Goal: Information Seeking & Learning: Find specific fact

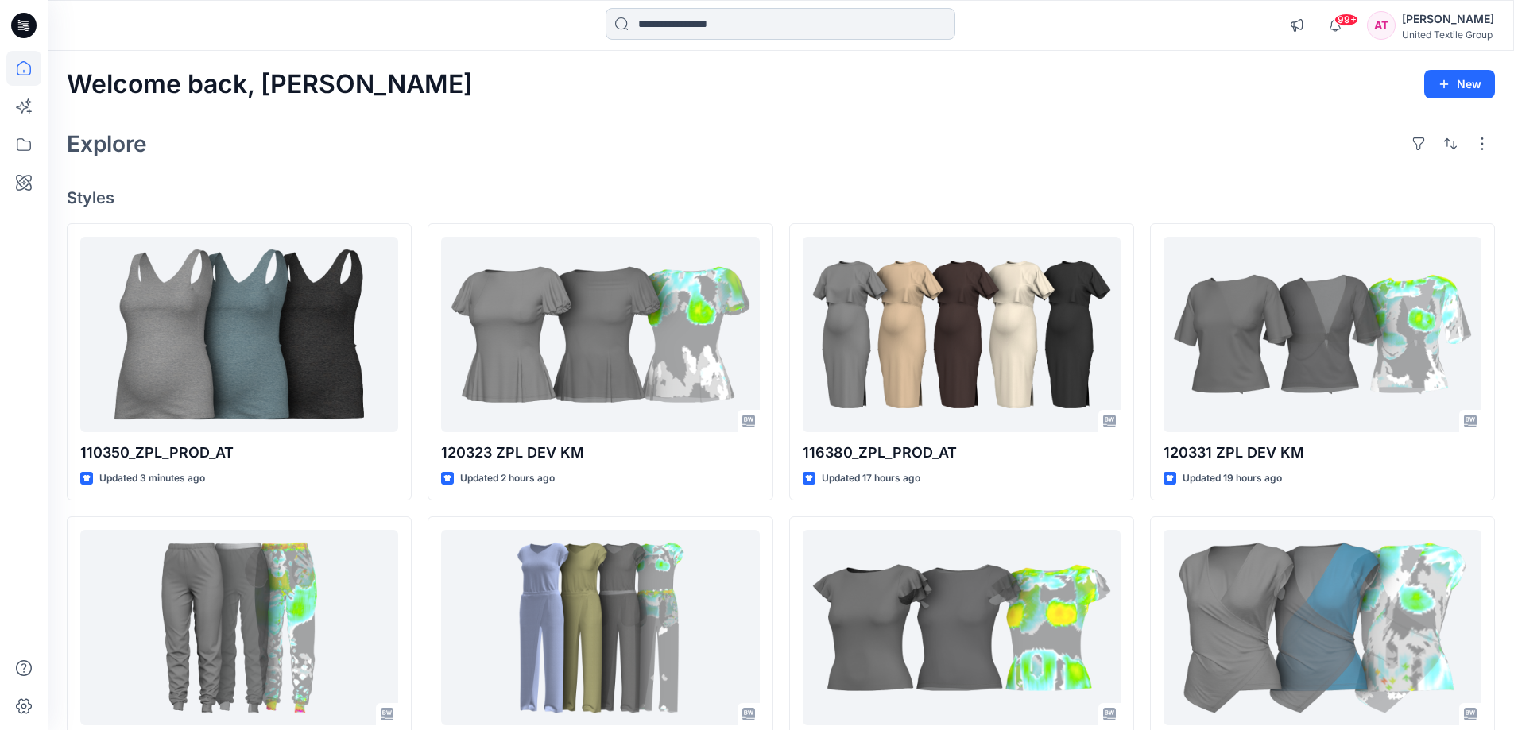
click at [760, 29] on input at bounding box center [780, 24] width 350 height 32
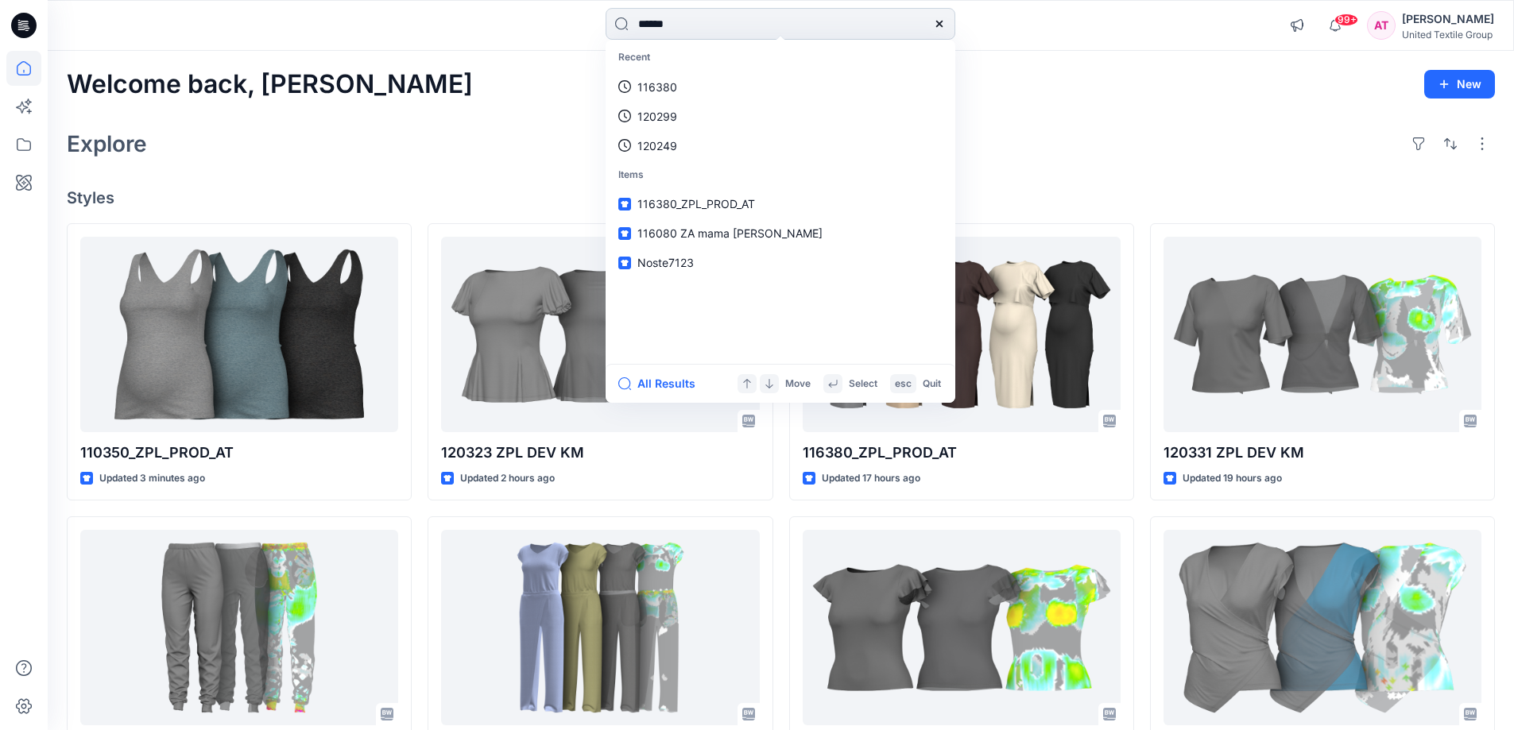
type input "******"
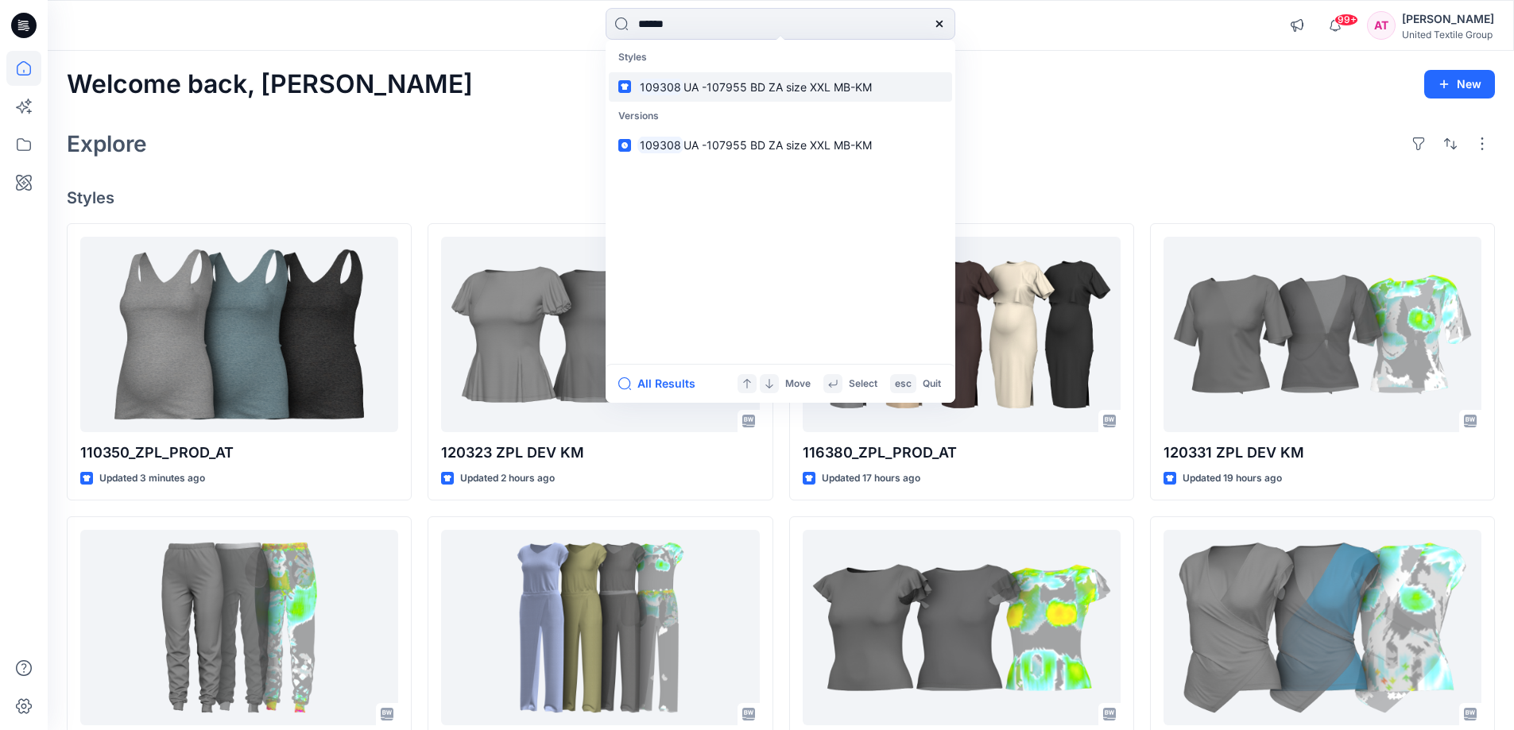
click at [766, 83] on span "UA -107955 BD ZA size XXL MB-KM" at bounding box center [777, 87] width 188 height 14
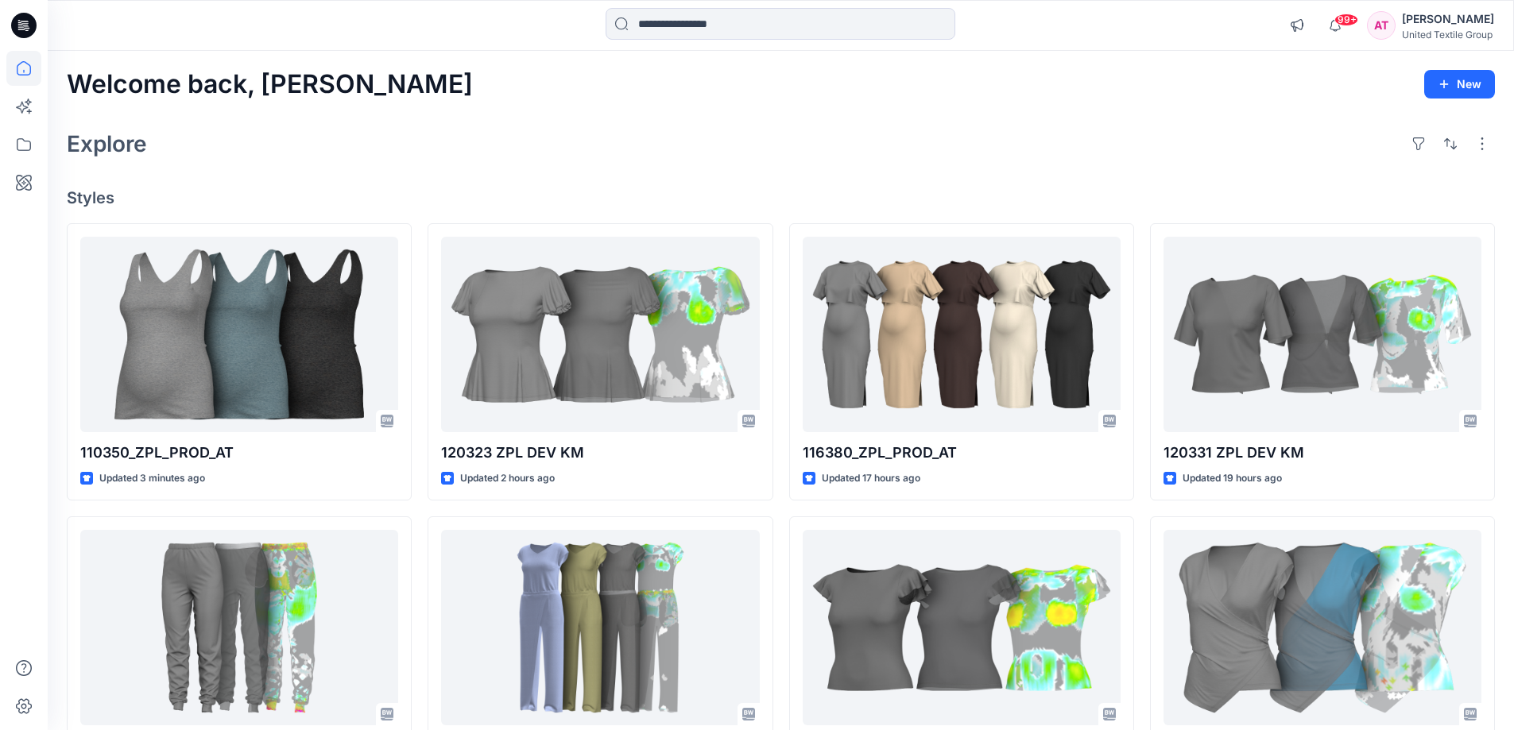
click at [742, 7] on div "99+ Notifications Your style 110350_ZPL_PROD_AT is ready Just now [PERSON_NAME]…" at bounding box center [781, 25] width 1466 height 51
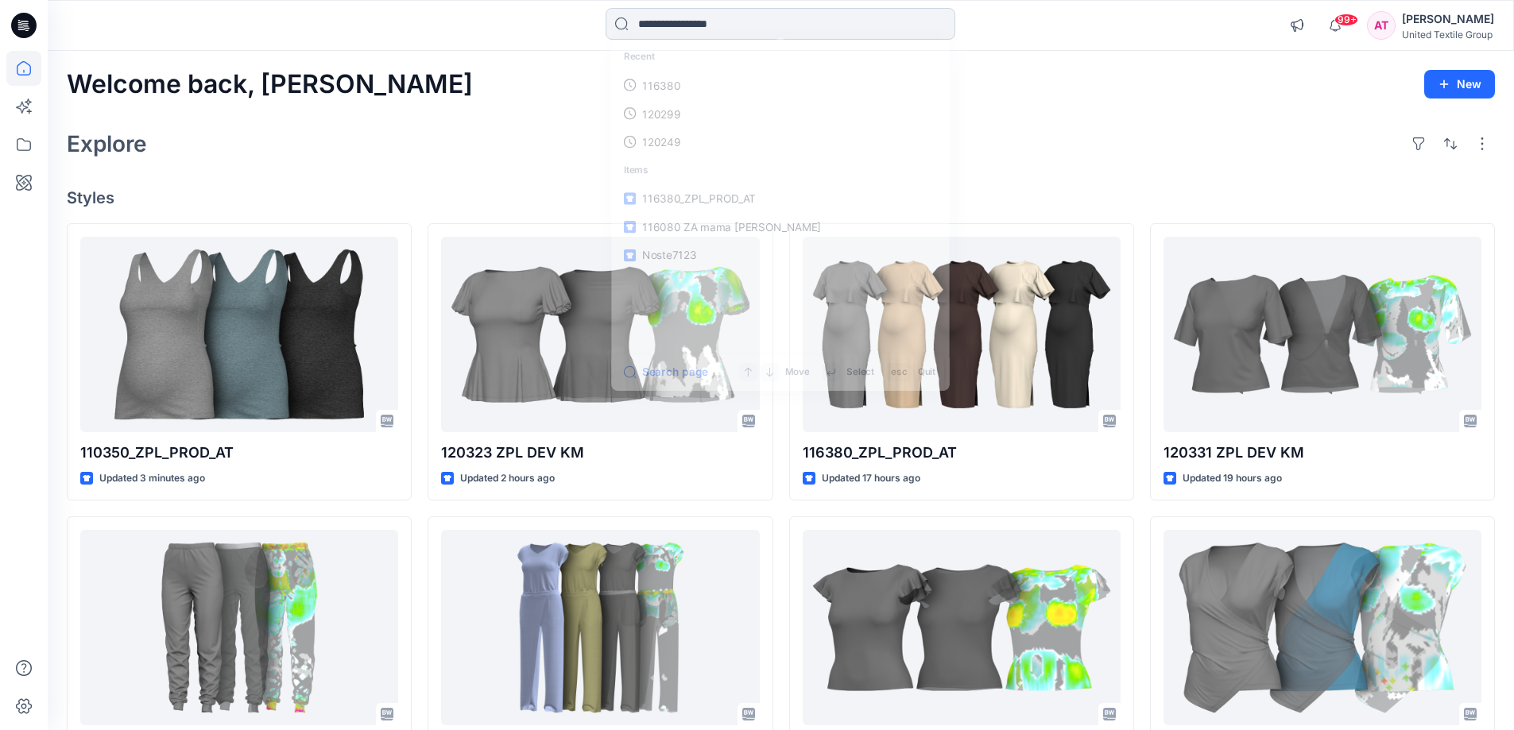
click at [745, 10] on input at bounding box center [780, 24] width 350 height 32
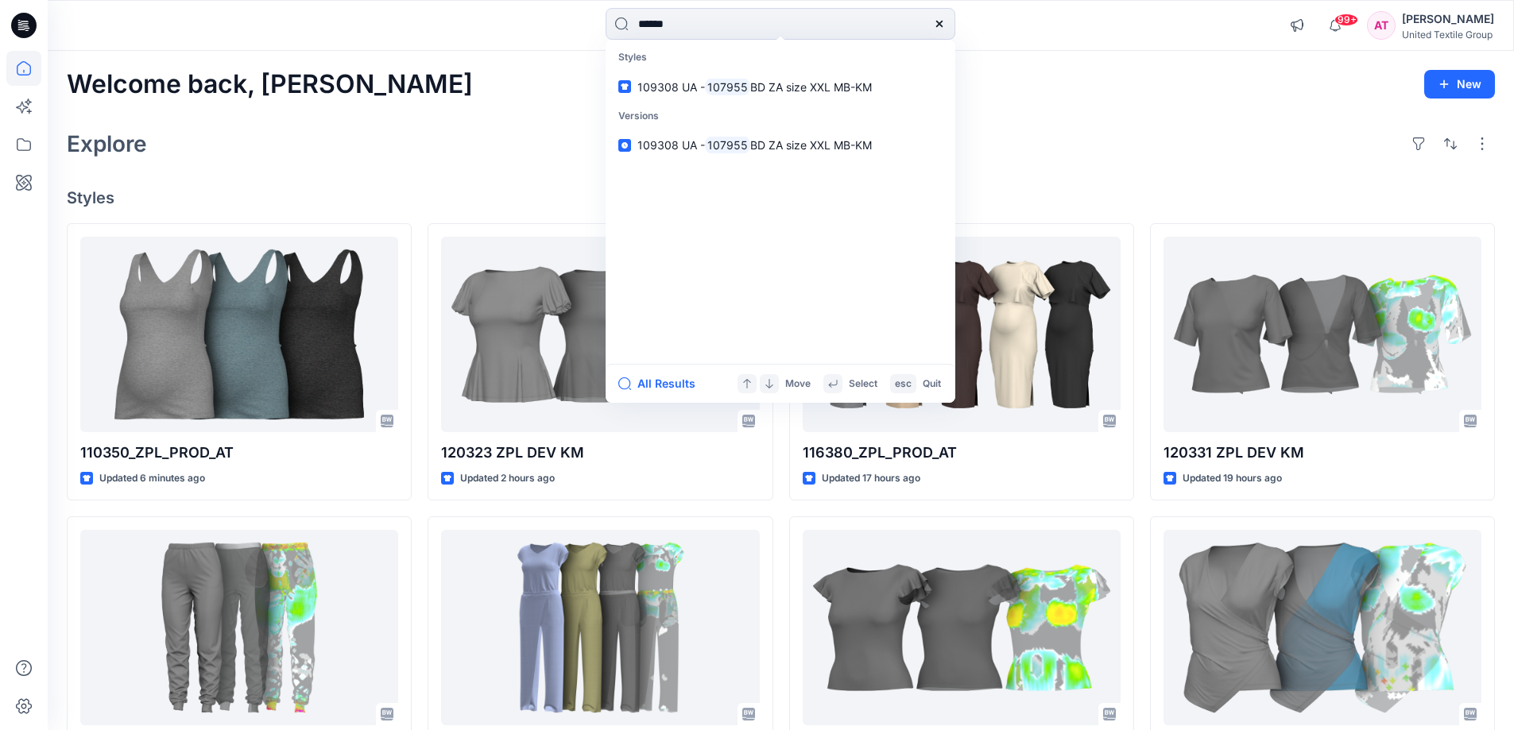
drag, startPoint x: 476, startPoint y: 110, endPoint x: 483, endPoint y: 99, distance: 13.9
click at [478, 107] on div "Welcome back, [PERSON_NAME] New Explore Styles 110350_ZPL_PROD_AT Updated 6 min…" at bounding box center [781, 607] width 1466 height 1112
drag, startPoint x: 713, startPoint y: 21, endPoint x: 610, endPoint y: 28, distance: 102.8
click at [610, 28] on input "******" at bounding box center [780, 24] width 350 height 32
type input "******"
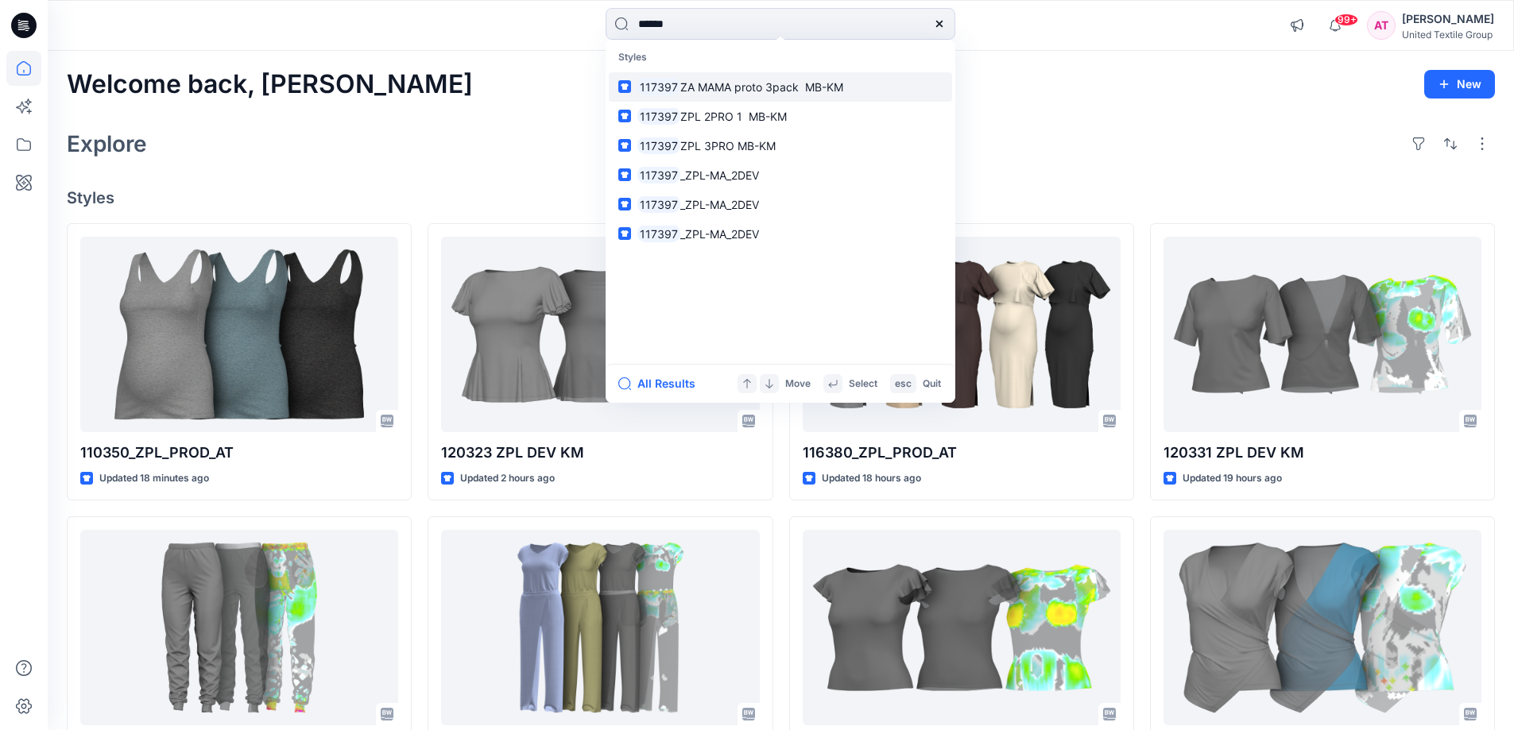
click at [781, 84] on span "ZA MAMA proto 3pack MB-KM" at bounding box center [761, 87] width 163 height 14
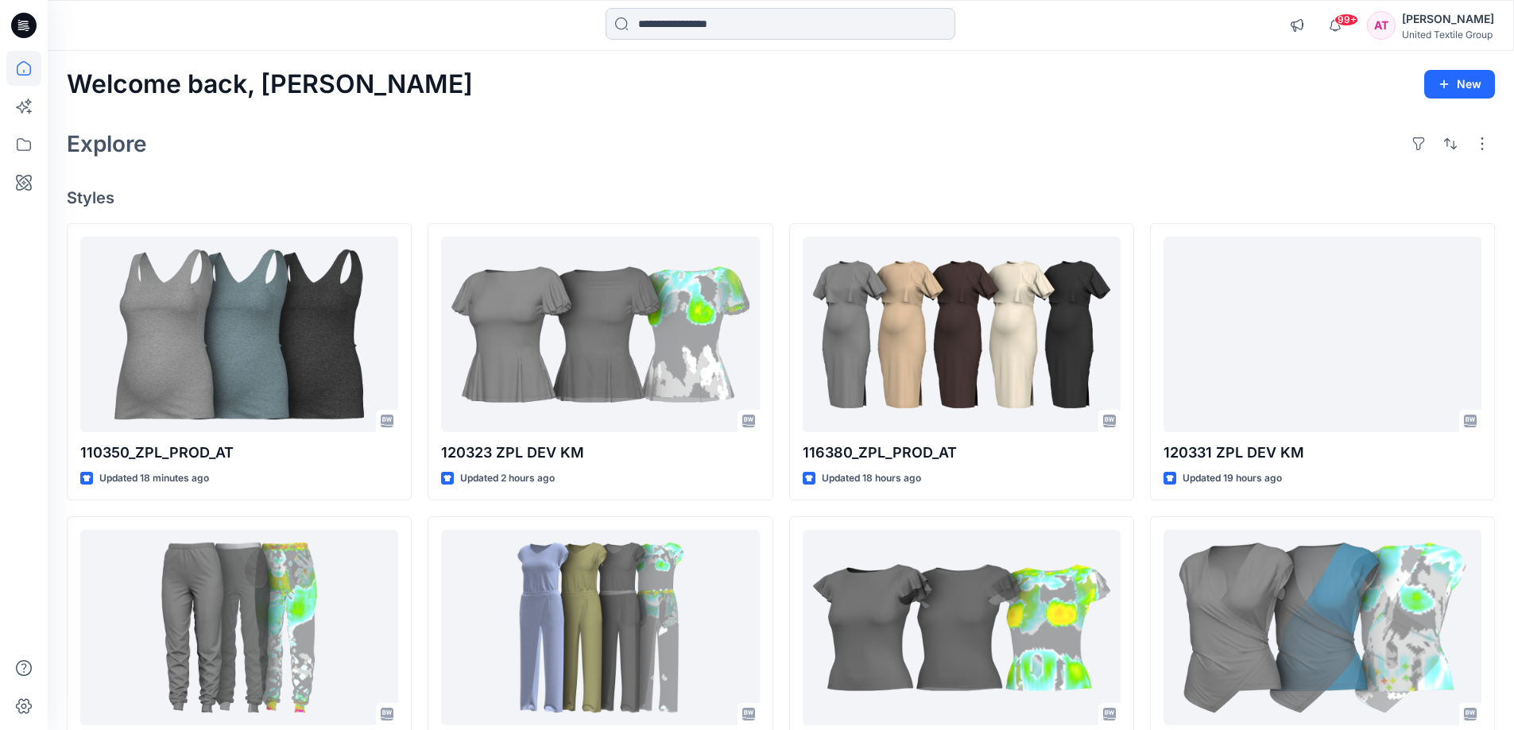
click at [723, 20] on input at bounding box center [780, 24] width 350 height 32
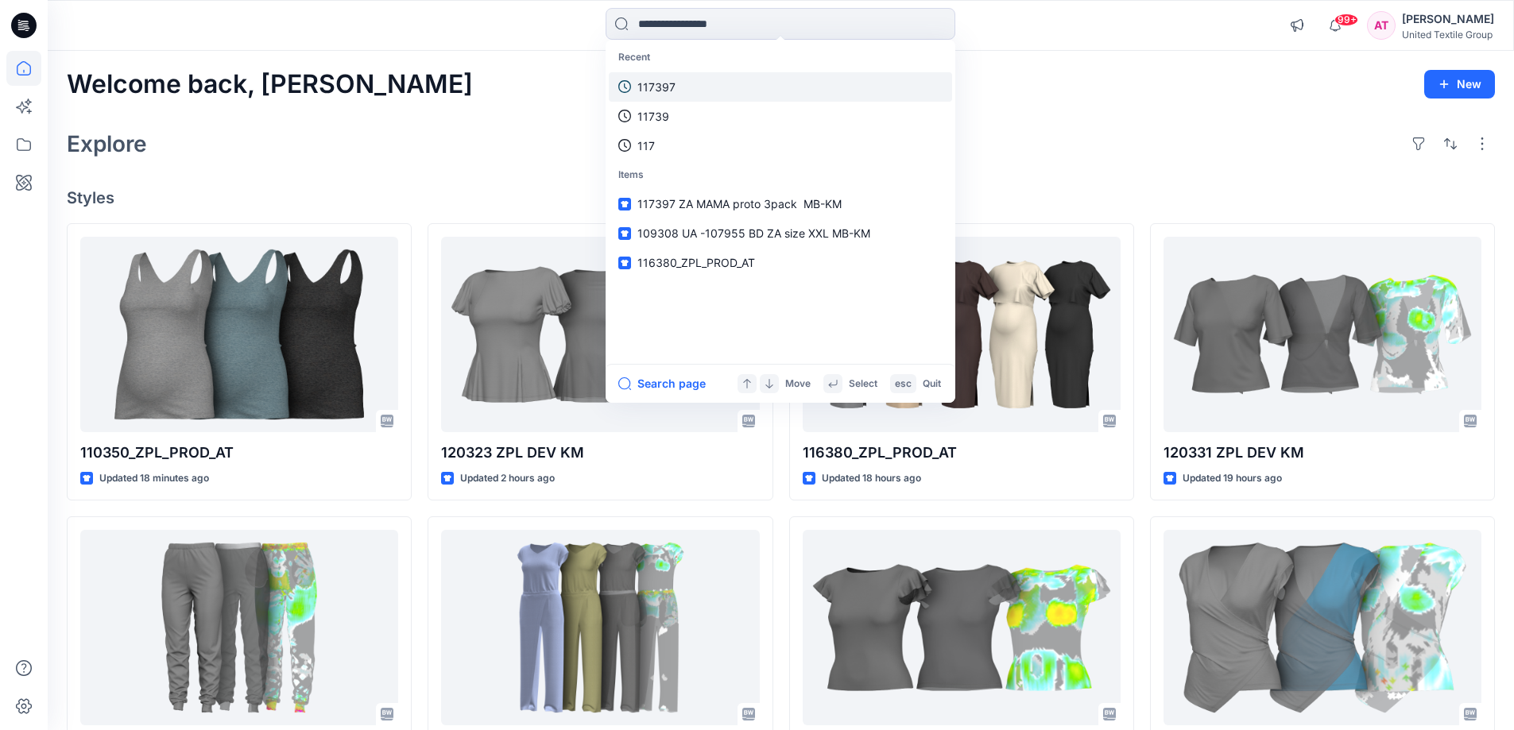
click at [667, 88] on p "117397" at bounding box center [656, 87] width 38 height 17
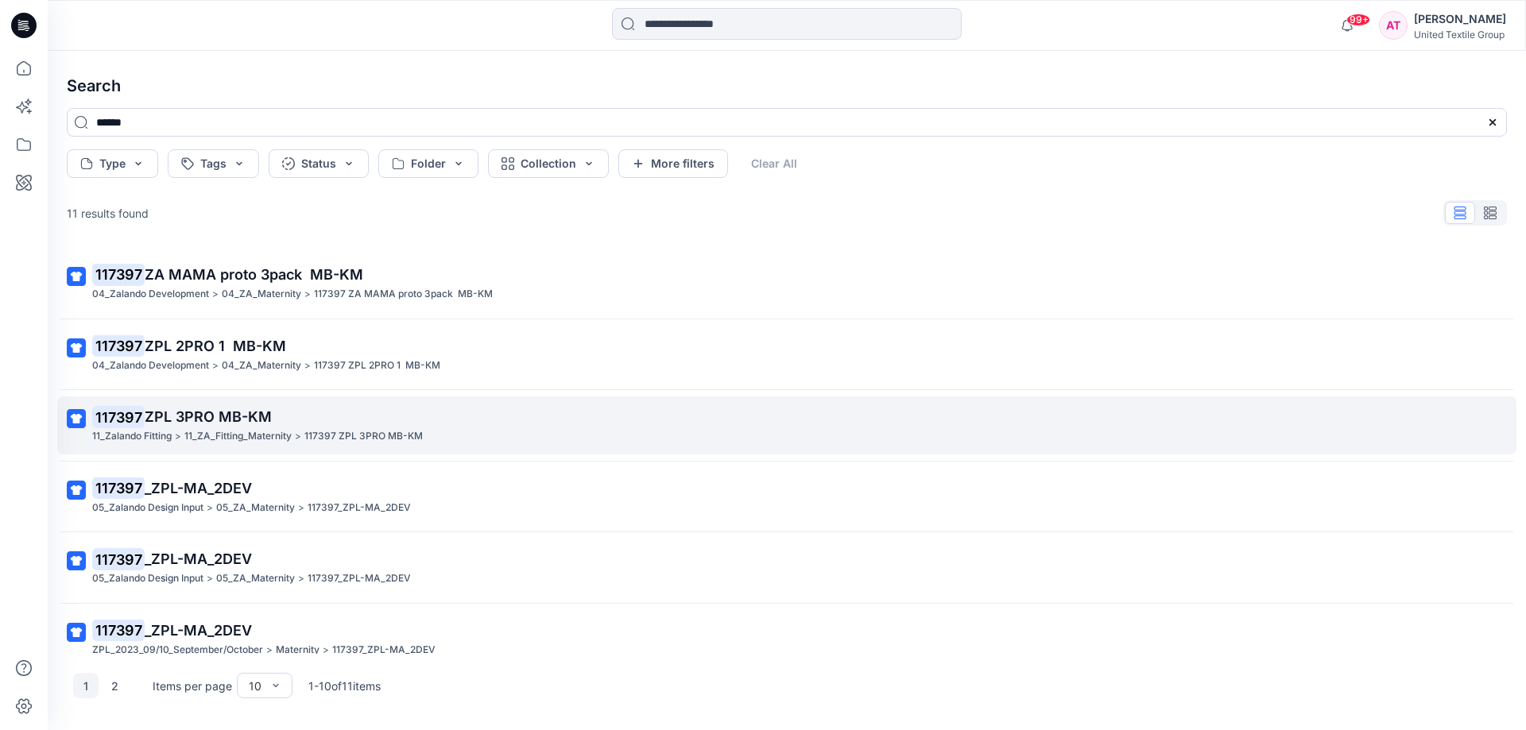
click at [241, 408] on span "ZPL 3PRO MB-KM" at bounding box center [208, 416] width 127 height 17
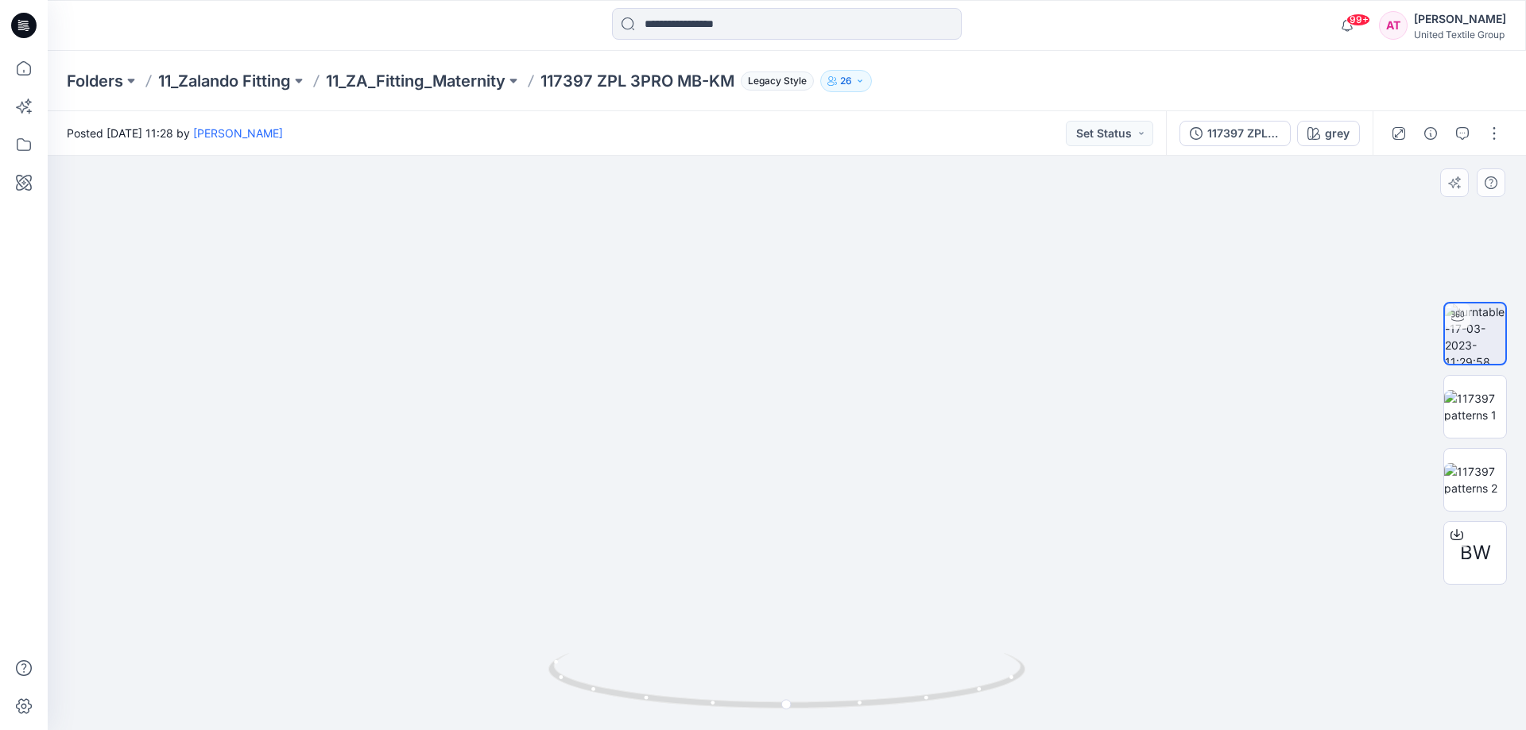
click at [941, 207] on img at bounding box center [786, 198] width 1401 height 1066
drag, startPoint x: 968, startPoint y: 693, endPoint x: 515, endPoint y: 671, distance: 453.5
click at [488, 704] on div at bounding box center [787, 443] width 1478 height 575
drag, startPoint x: 942, startPoint y: 705, endPoint x: 729, endPoint y: 745, distance: 216.6
click at [729, 729] on html "99+ Notifications Your style 110350_ZPL_PROD_AT is ready Just now [PERSON_NAME]…" at bounding box center [763, 365] width 1526 height 730
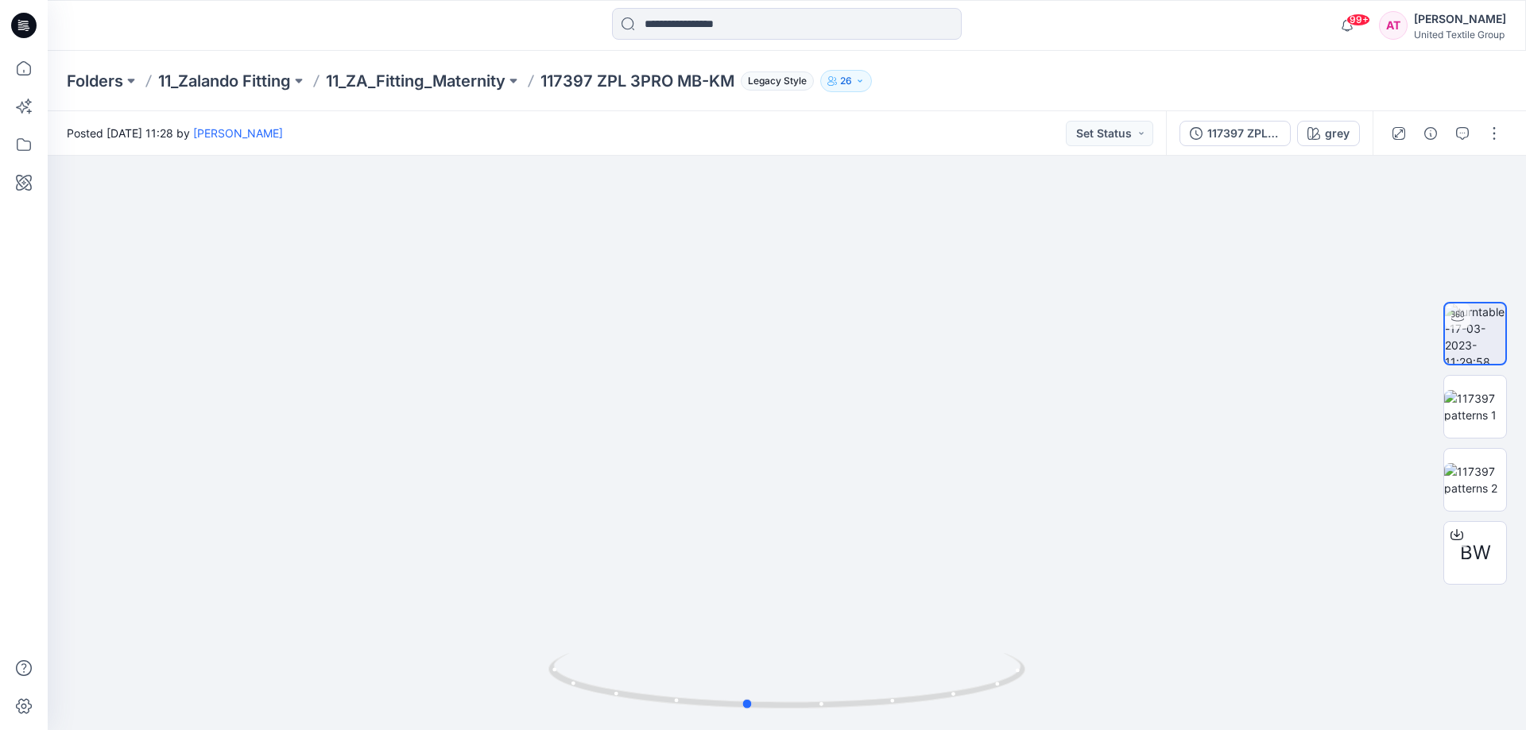
drag, startPoint x: 963, startPoint y: 695, endPoint x: 662, endPoint y: 752, distance: 306.4
click at [662, 729] on html "99+ Notifications Your style 110350_ZPL_PROD_AT is ready Just now [PERSON_NAME]…" at bounding box center [763, 365] width 1526 height 730
drag, startPoint x: 919, startPoint y: 225, endPoint x: 896, endPoint y: 603, distance: 378.9
click at [896, 603] on img at bounding box center [759, 243] width 1931 height 973
click at [1481, 546] on span "BW" at bounding box center [1475, 553] width 31 height 29
